Goal: Check status: Check status

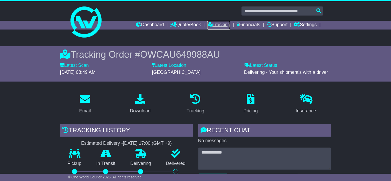
click at [218, 26] on link "Tracking" at bounding box center [218, 25] width 23 height 9
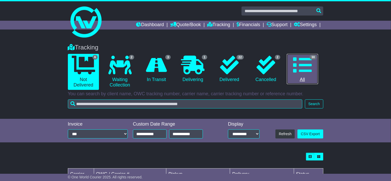
click at [307, 65] on icon at bounding box center [302, 65] width 19 height 19
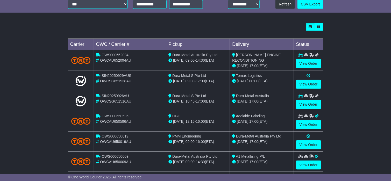
scroll to position [155, 0]
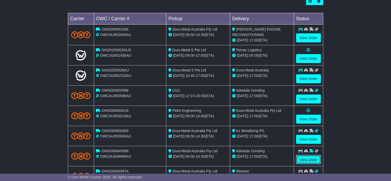
click at [313, 158] on link "View Order" at bounding box center [308, 159] width 25 height 9
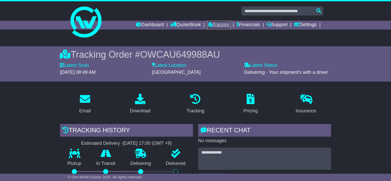
click at [216, 24] on link "Tracking" at bounding box center [218, 25] width 23 height 9
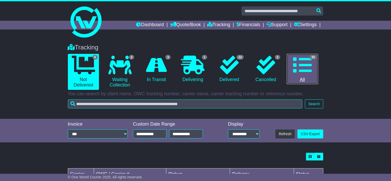
click at [307, 68] on icon at bounding box center [302, 65] width 19 height 19
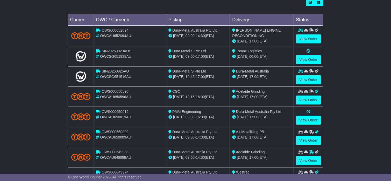
scroll to position [155, 0]
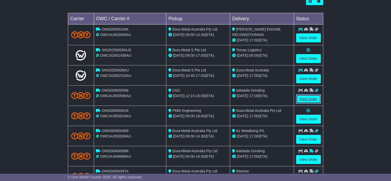
click at [310, 100] on link "View Order" at bounding box center [308, 98] width 25 height 9
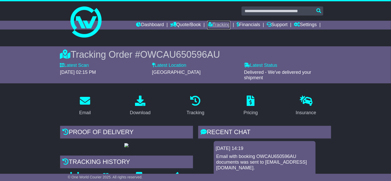
click at [211, 25] on link "Tracking" at bounding box center [218, 25] width 23 height 9
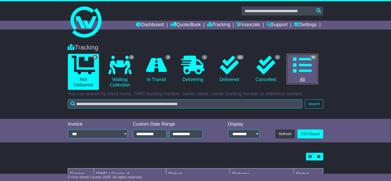
click at [298, 58] on icon at bounding box center [302, 65] width 19 height 19
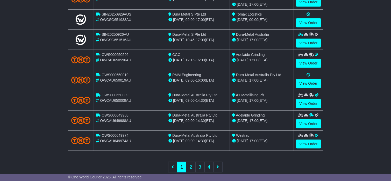
scroll to position [200, 0]
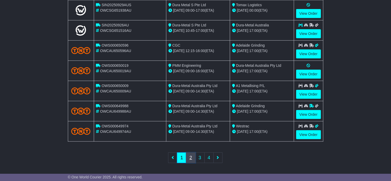
click at [191, 156] on link "2" at bounding box center [190, 157] width 9 height 11
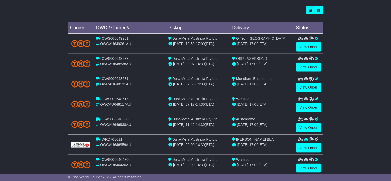
scroll to position [155, 0]
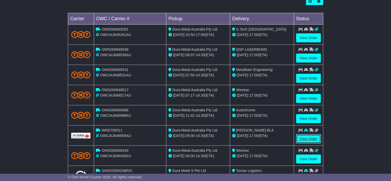
click at [302, 138] on link "View Order" at bounding box center [308, 138] width 25 height 9
